Goal: Task Accomplishment & Management: Manage account settings

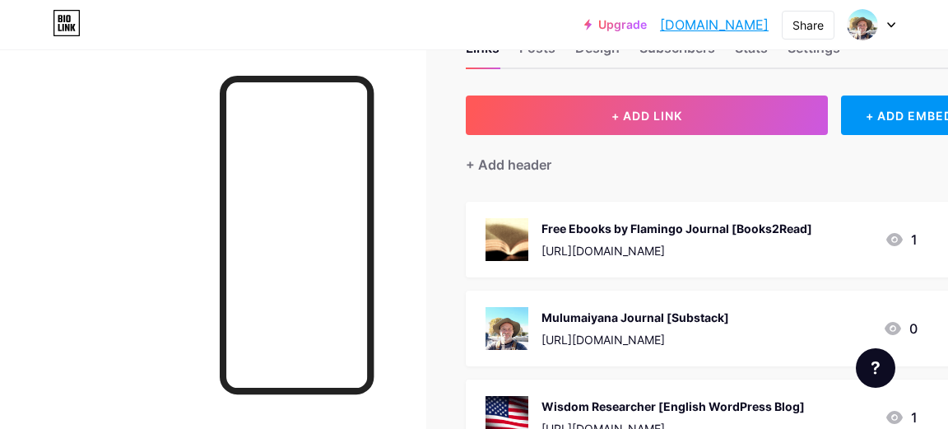
scroll to position [94, 0]
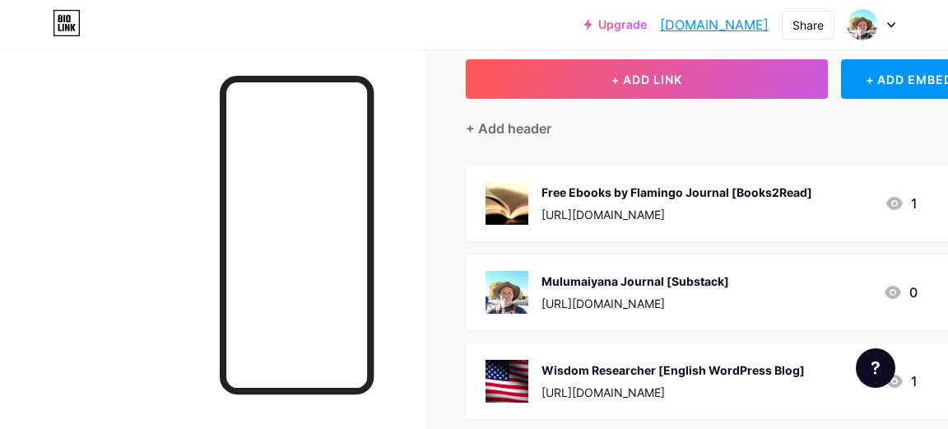
click at [889, 23] on icon at bounding box center [891, 25] width 8 height 6
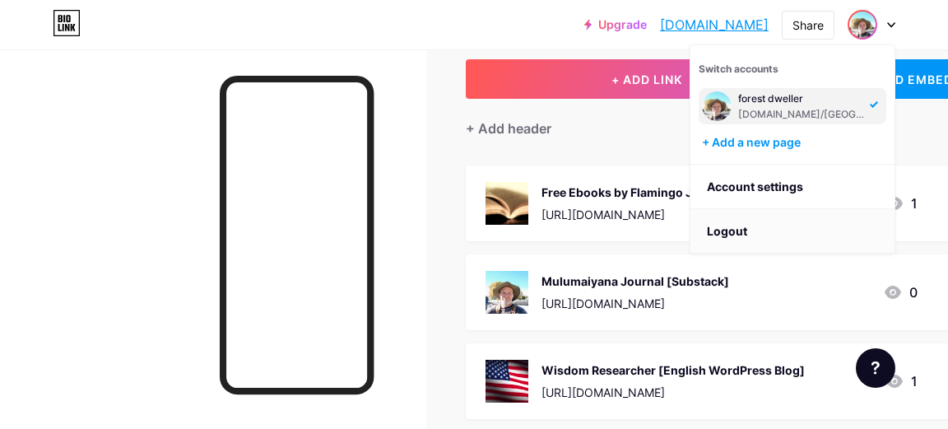
click at [724, 228] on li "Logout" at bounding box center [792, 231] width 204 height 44
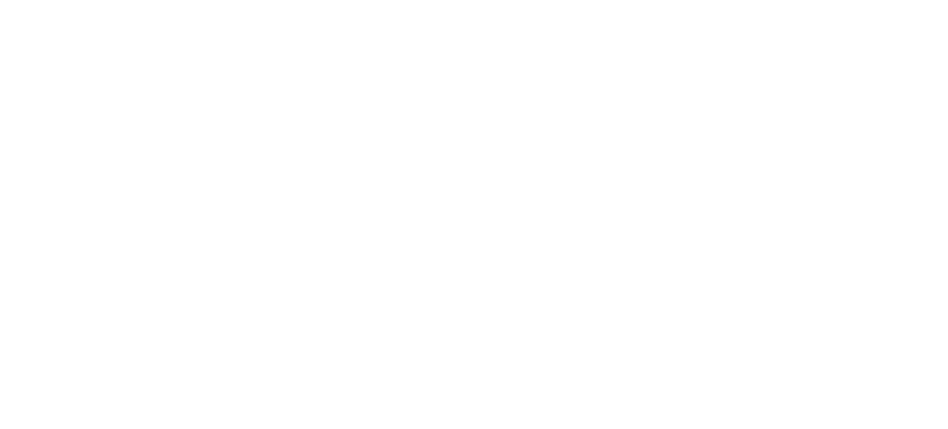
scroll to position [0, 0]
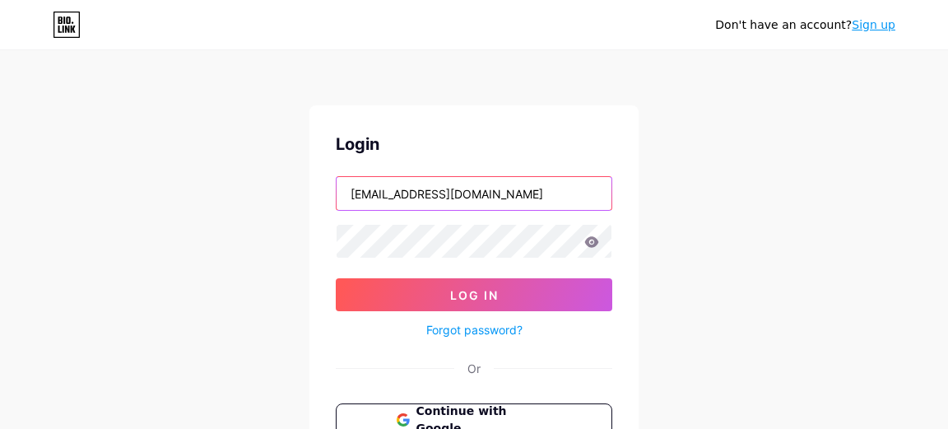
click at [536, 193] on input "[EMAIL_ADDRESS][DOMAIN_NAME]" at bounding box center [474, 193] width 275 height 33
type input "[EMAIL_ADDRESS][DOMAIN_NAME]"
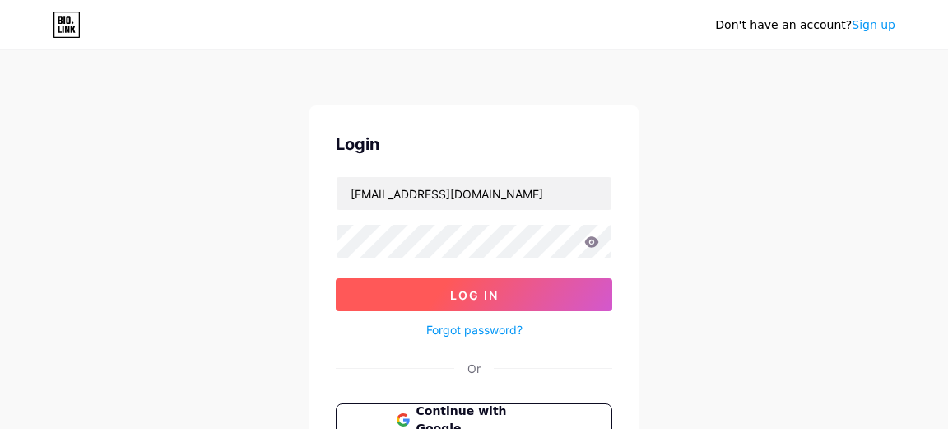
click at [482, 291] on span "Log In" at bounding box center [474, 295] width 49 height 14
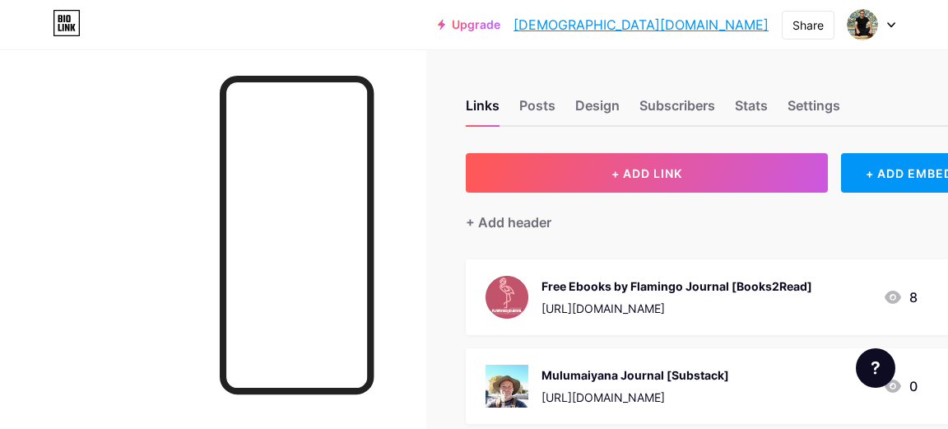
click at [736, 25] on link "[DEMOGRAPHIC_DATA][DOMAIN_NAME]" at bounding box center [640, 25] width 255 height 20
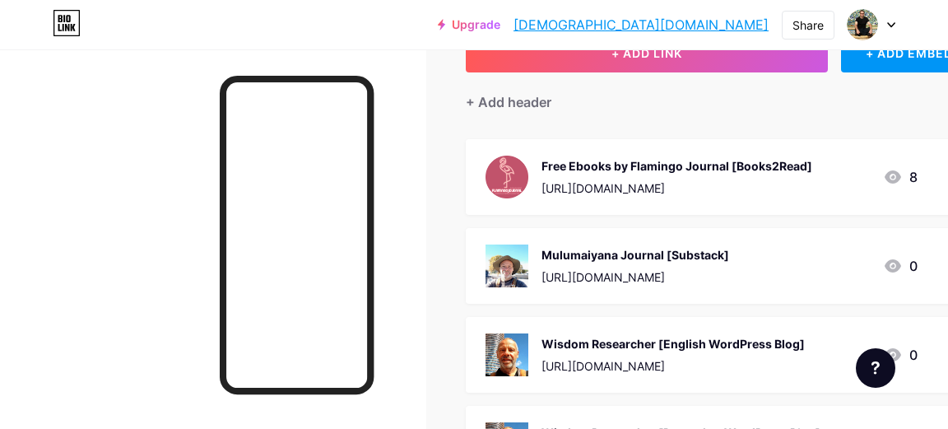
click at [634, 266] on div "Mulumaiyana Journal [Substack] [URL][DOMAIN_NAME]" at bounding box center [635, 265] width 188 height 43
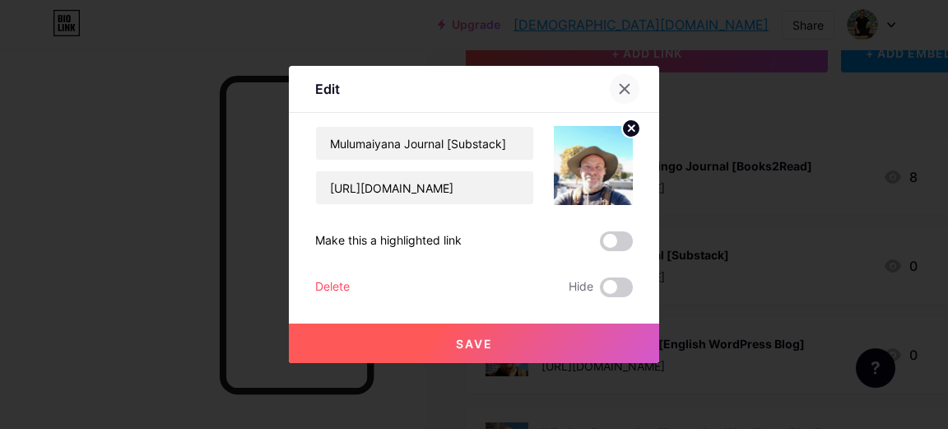
click at [624, 91] on icon at bounding box center [624, 88] width 13 height 13
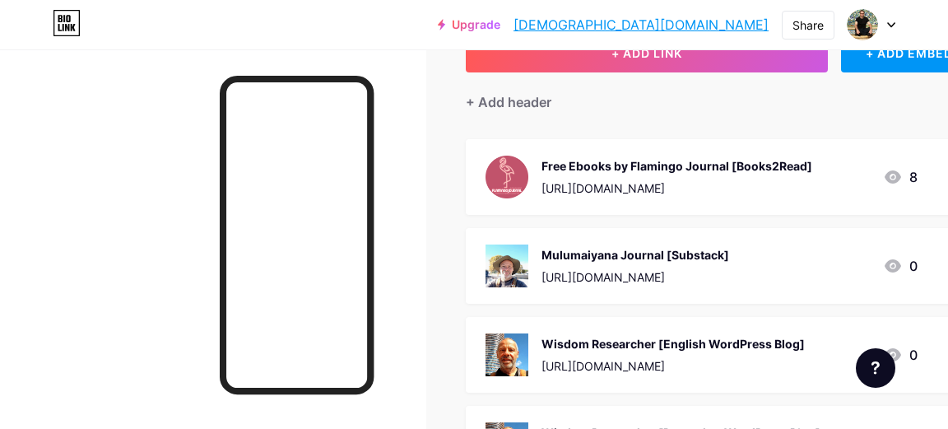
click at [620, 253] on div "Mulumaiyana Journal [Substack]" at bounding box center [635, 254] width 188 height 17
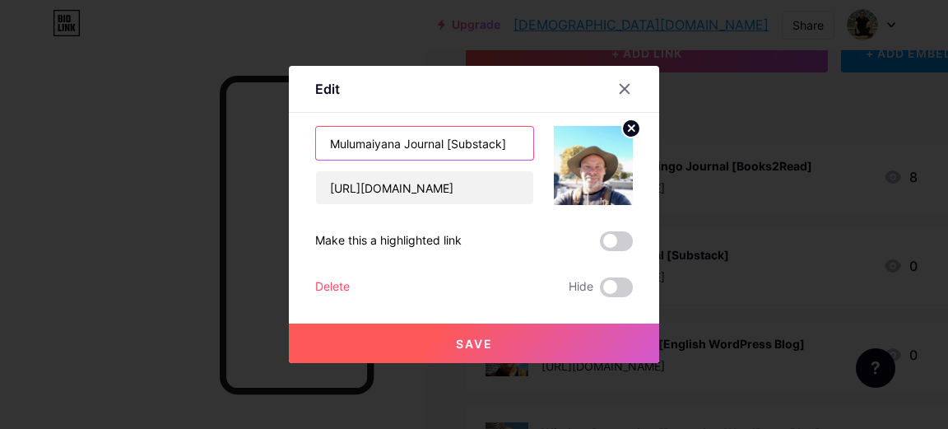
click at [423, 144] on input "Mulumaiyana Journal [Substack]" at bounding box center [424, 143] width 217 height 33
type input "Mulumaiyana [Substack]"
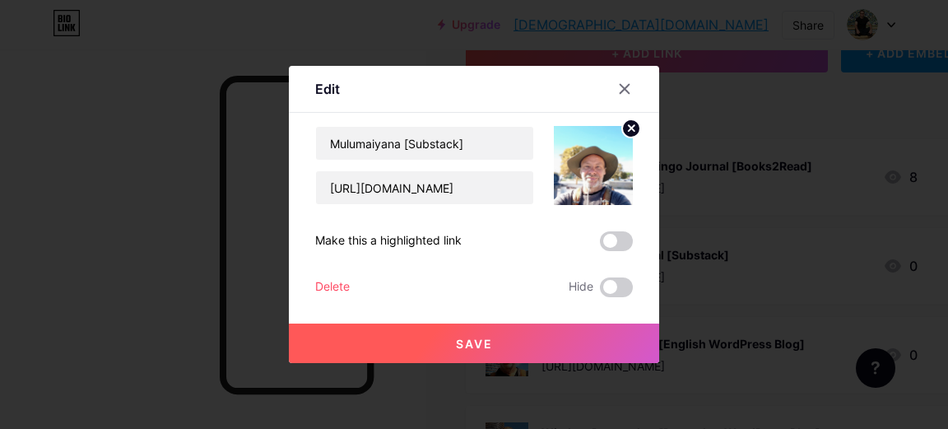
click at [469, 337] on span "Save" at bounding box center [474, 344] width 37 height 14
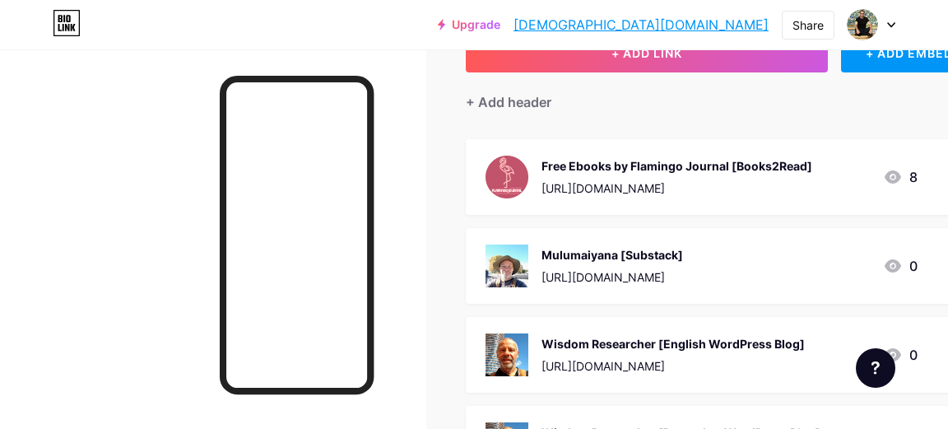
click at [586, 258] on div "Mulumaiyana [Substack]" at bounding box center [612, 254] width 142 height 17
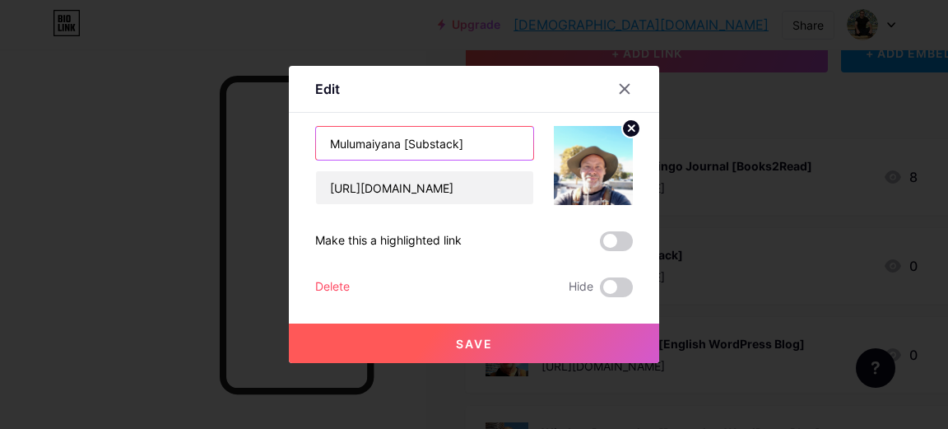
click at [402, 145] on input "Mulumaiyana [Substack]" at bounding box center [424, 143] width 217 height 33
paste input "Journal"
type input "Mulumaiyana Journal [Substack]"
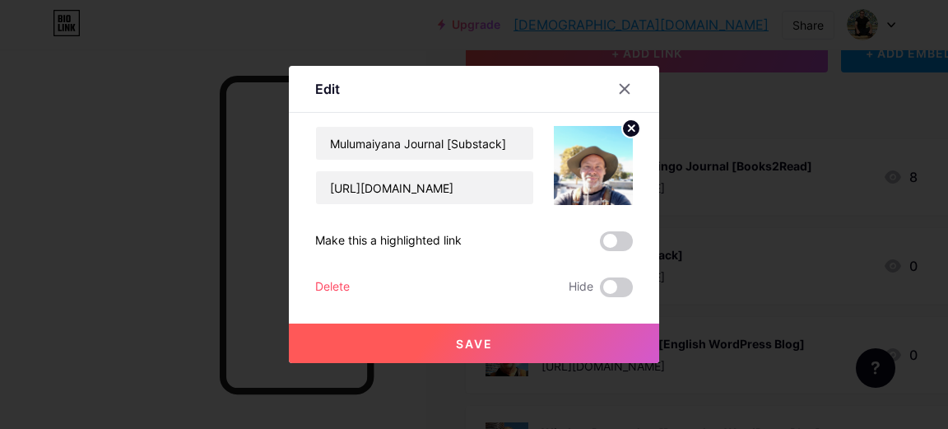
click at [494, 336] on button "Save" at bounding box center [474, 342] width 370 height 39
